Goal: Transaction & Acquisition: Purchase product/service

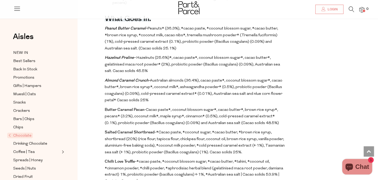
scroll to position [284, 0]
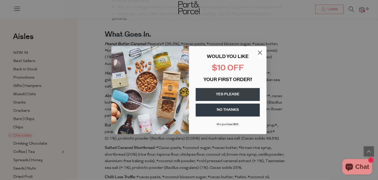
click at [232, 90] on button "YES PLEASE" at bounding box center [228, 94] width 64 height 13
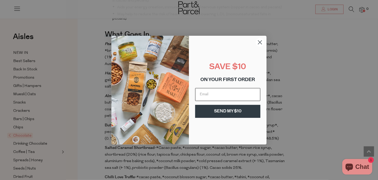
click at [233, 90] on input "Email" at bounding box center [227, 94] width 65 height 13
type input "[EMAIL_ADDRESS][DOMAIN_NAME]"
click at [237, 109] on button "SEND MY $10" at bounding box center [227, 111] width 65 height 13
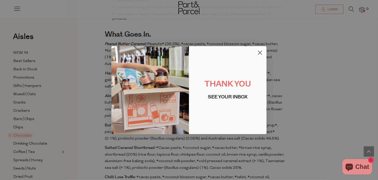
click at [261, 50] on circle "Close dialog" at bounding box center [260, 52] width 9 height 9
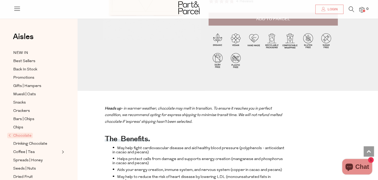
scroll to position [0, 0]
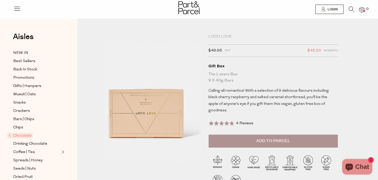
click at [264, 138] on span "Add to Parcel" at bounding box center [273, 141] width 34 height 6
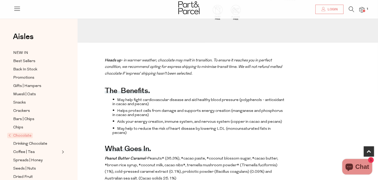
scroll to position [169, 0]
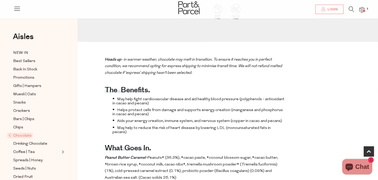
click at [363, 12] on img at bounding box center [361, 10] width 5 height 6
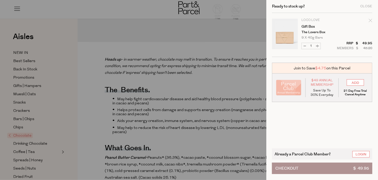
click at [319, 168] on button "Checkout $ 49.95" at bounding box center [322, 167] width 100 height 11
